Goal: Find specific page/section

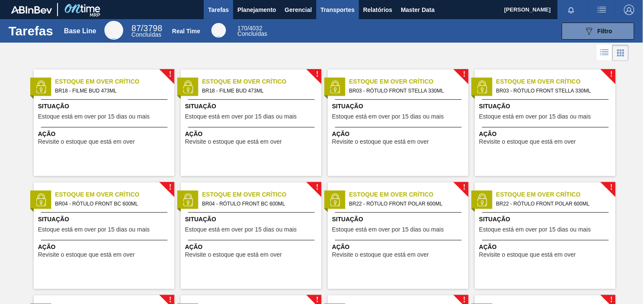
click at [336, 15] on span "Transportes" at bounding box center [338, 10] width 34 height 10
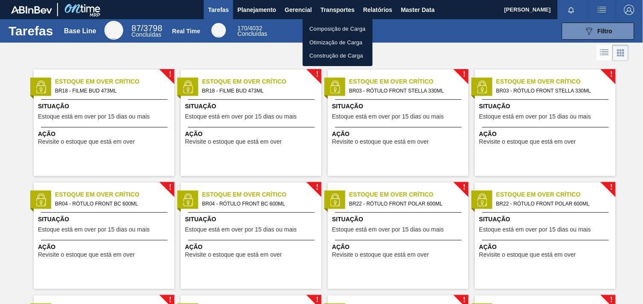
click at [384, 45] on div at bounding box center [321, 152] width 643 height 304
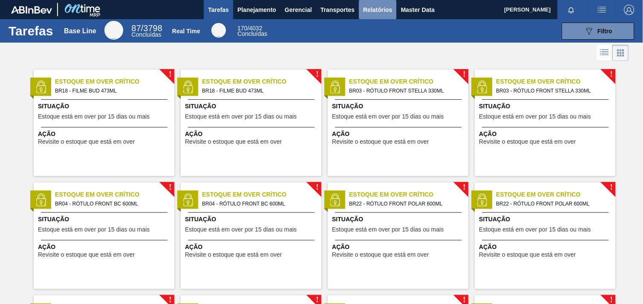
click at [365, 5] on span "Relatórios" at bounding box center [377, 10] width 29 height 10
